Goal: Check status

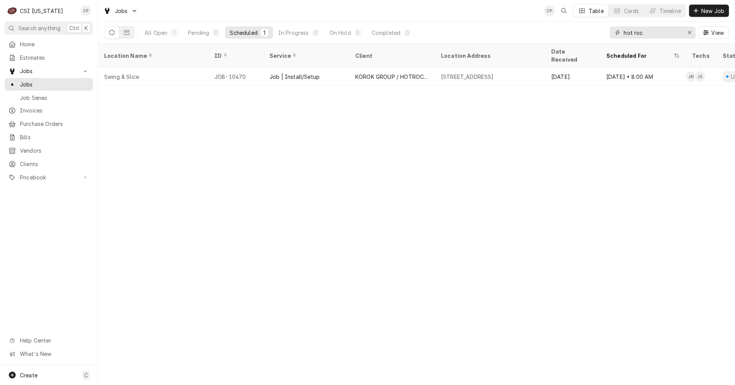
click at [691, 31] on icon "Erase input" at bounding box center [690, 32] width 4 height 5
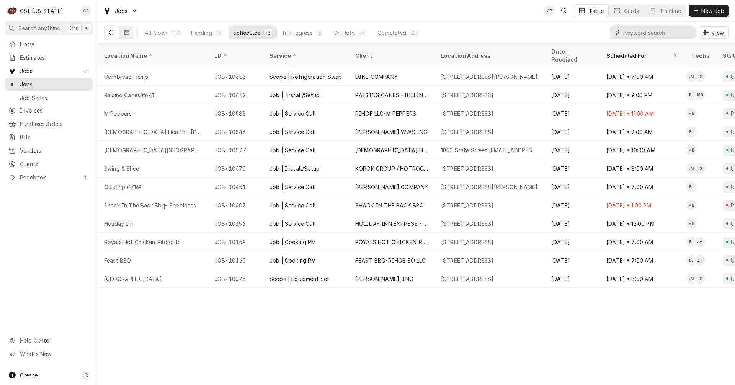
click at [652, 34] on input "Dynamic Content Wrapper" at bounding box center [658, 32] width 68 height 12
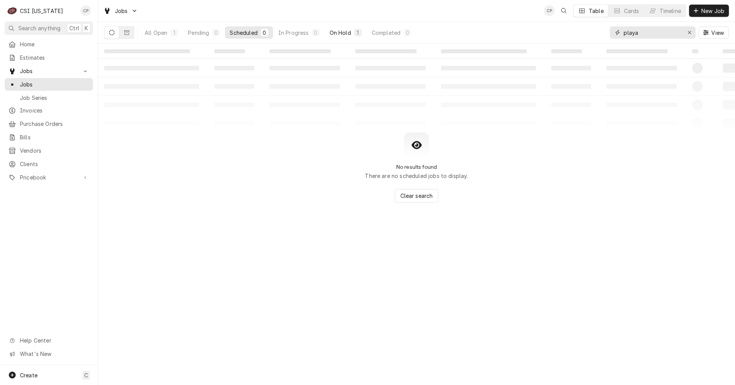
type input "playa"
click at [350, 35] on div "On Hold" at bounding box center [340, 33] width 21 height 8
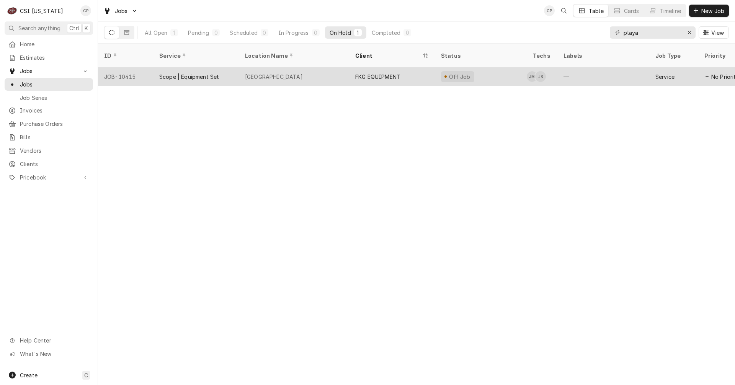
click at [313, 67] on div "[GEOGRAPHIC_DATA]" at bounding box center [294, 76] width 110 height 18
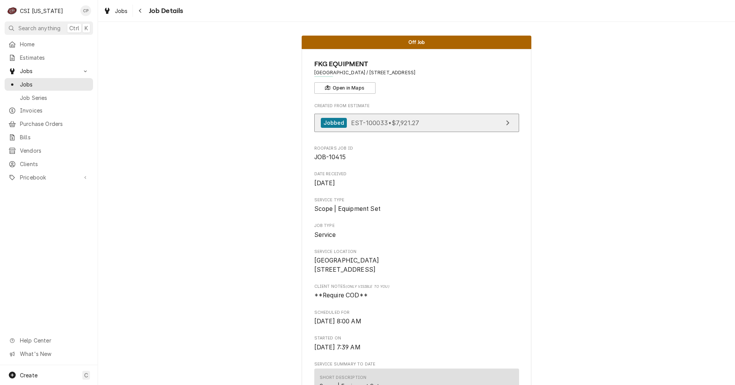
click at [465, 123] on link "Jobbed EST-100033 • $7,921.27" at bounding box center [416, 123] width 205 height 19
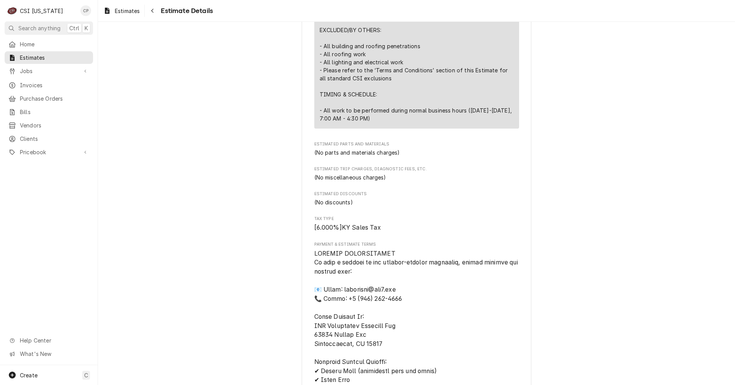
scroll to position [958, 0]
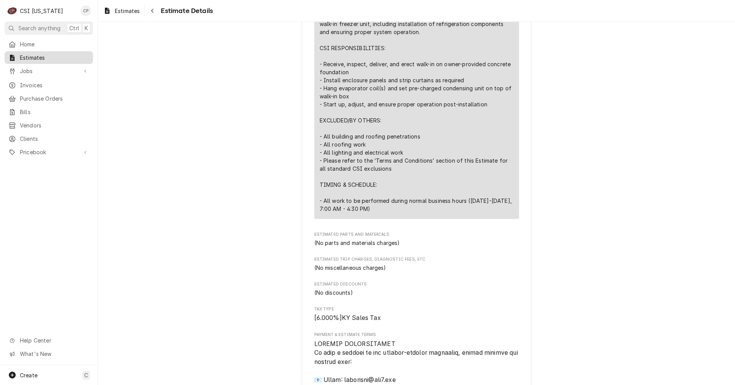
click at [38, 57] on span "Estimates" at bounding box center [54, 58] width 69 height 8
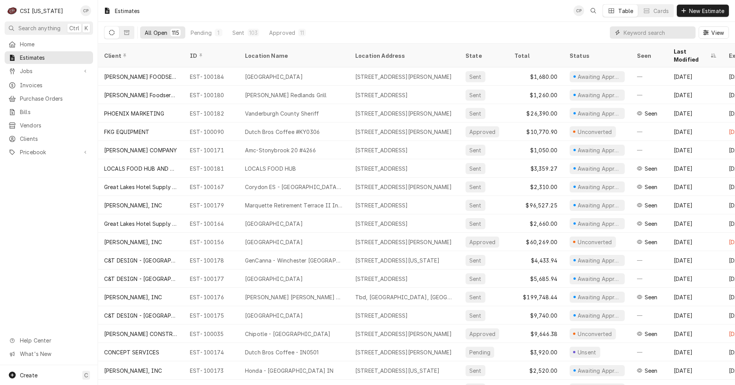
click at [654, 31] on input "Dynamic Content Wrapper" at bounding box center [658, 32] width 68 height 12
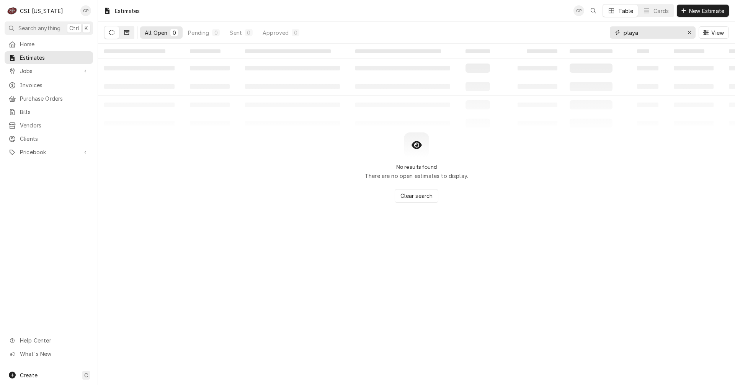
type input "playa"
click at [127, 33] on icon "Dynamic Content Wrapper" at bounding box center [126, 32] width 5 height 5
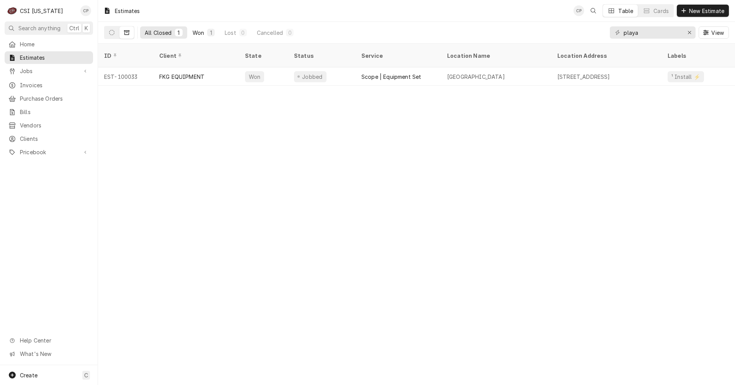
click at [196, 33] on div "Won" at bounding box center [198, 33] width 11 height 8
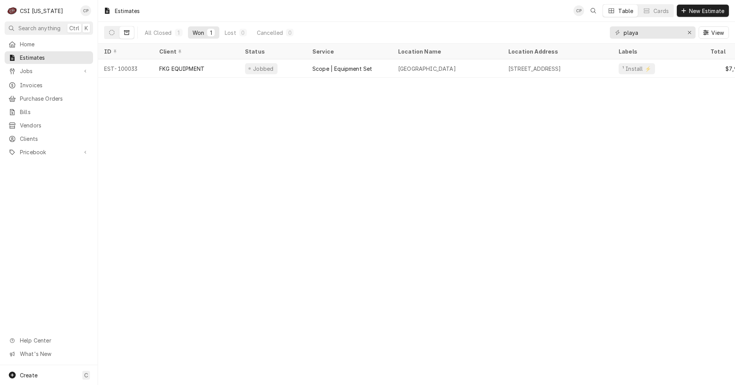
drag, startPoint x: 359, startPoint y: 83, endPoint x: 535, endPoint y: 83, distance: 176.2
click at [535, 83] on div "Estimates CP Table Cards New Estimate All Closed 1 Won 1 Lost 0 Cancelled 0 pla…" at bounding box center [416, 192] width 637 height 385
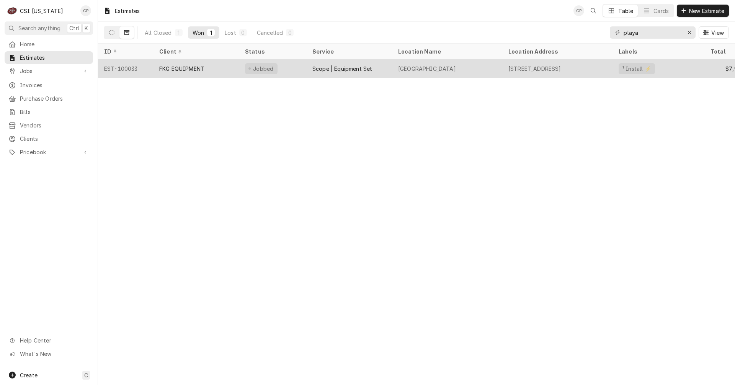
click at [346, 69] on div "Scope | Equipment Set" at bounding box center [343, 69] width 60 height 8
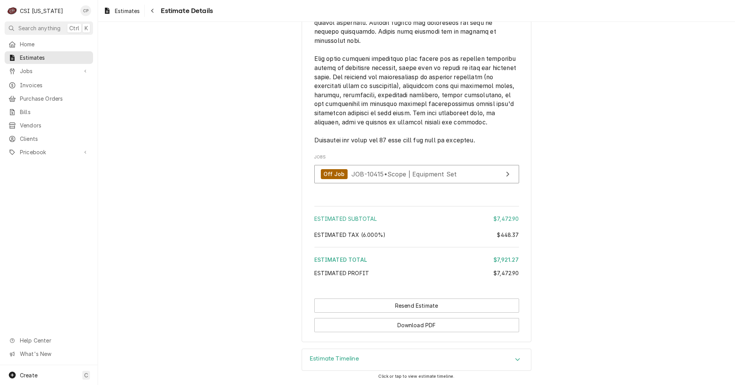
scroll to position [1494, 0]
